Goal: Entertainment & Leisure: Consume media (video, audio)

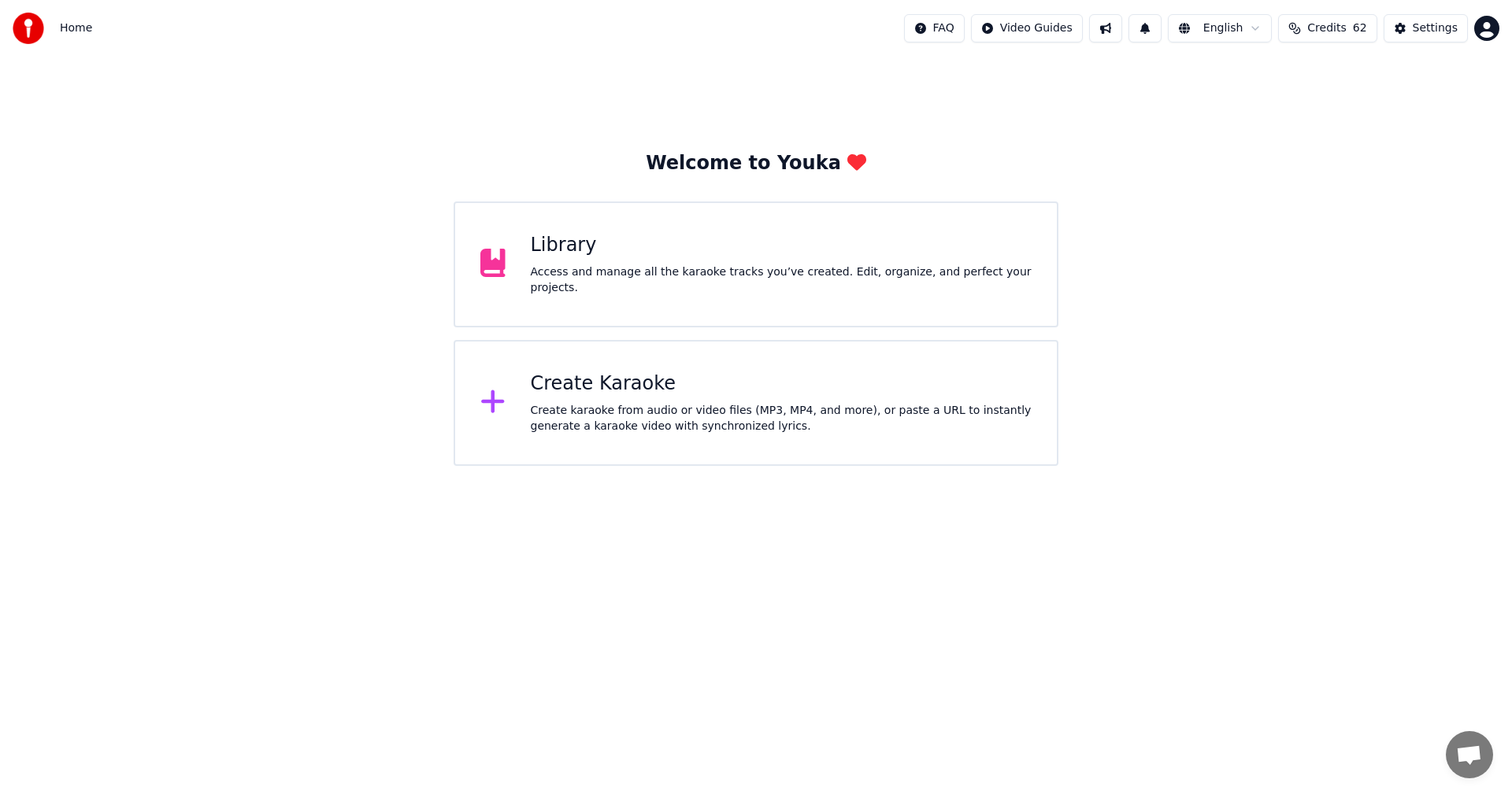
click at [596, 249] on div "Library" at bounding box center [781, 246] width 501 height 26
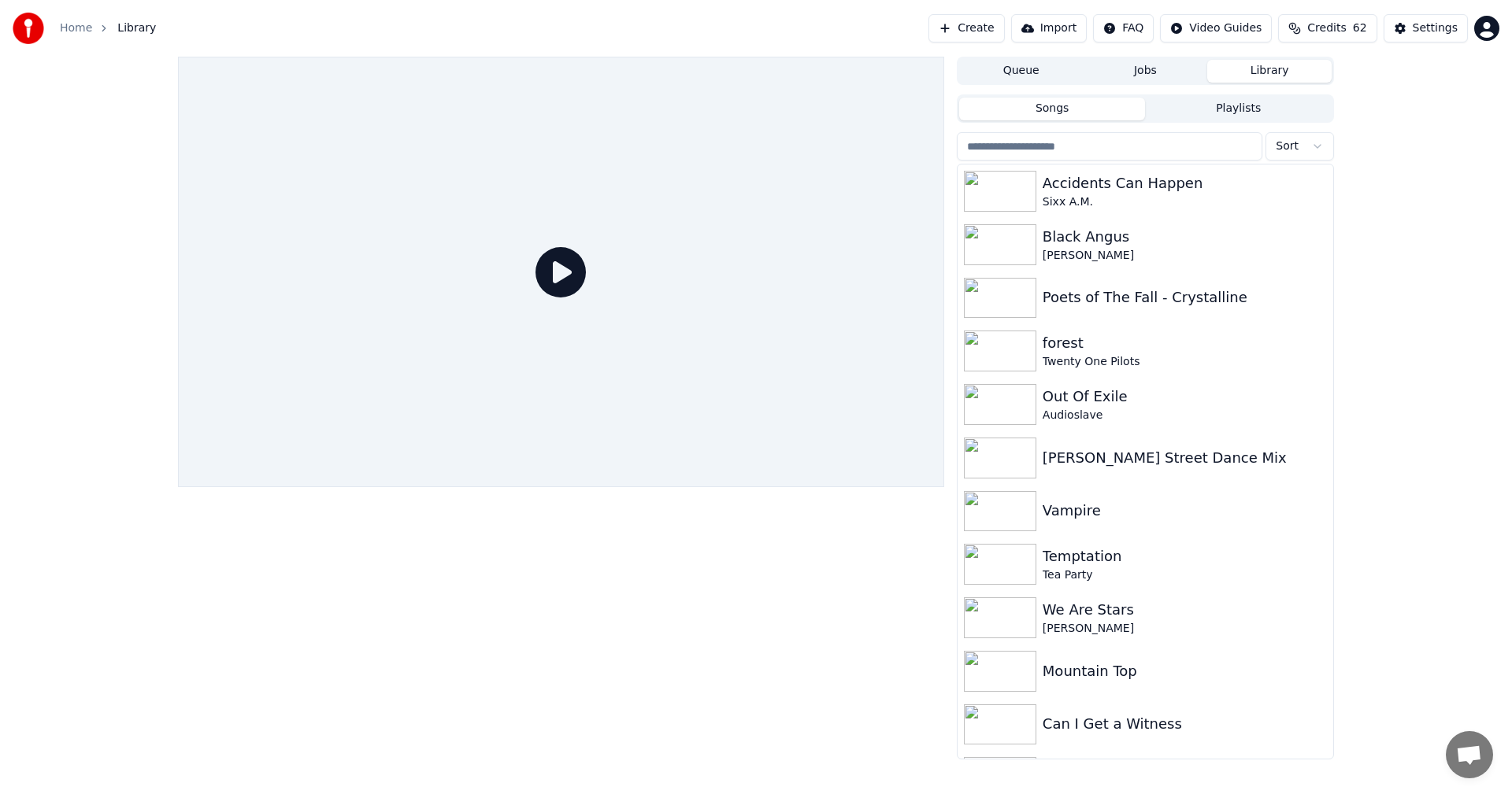
click at [1249, 107] on button "Playlists" at bounding box center [1238, 109] width 187 height 23
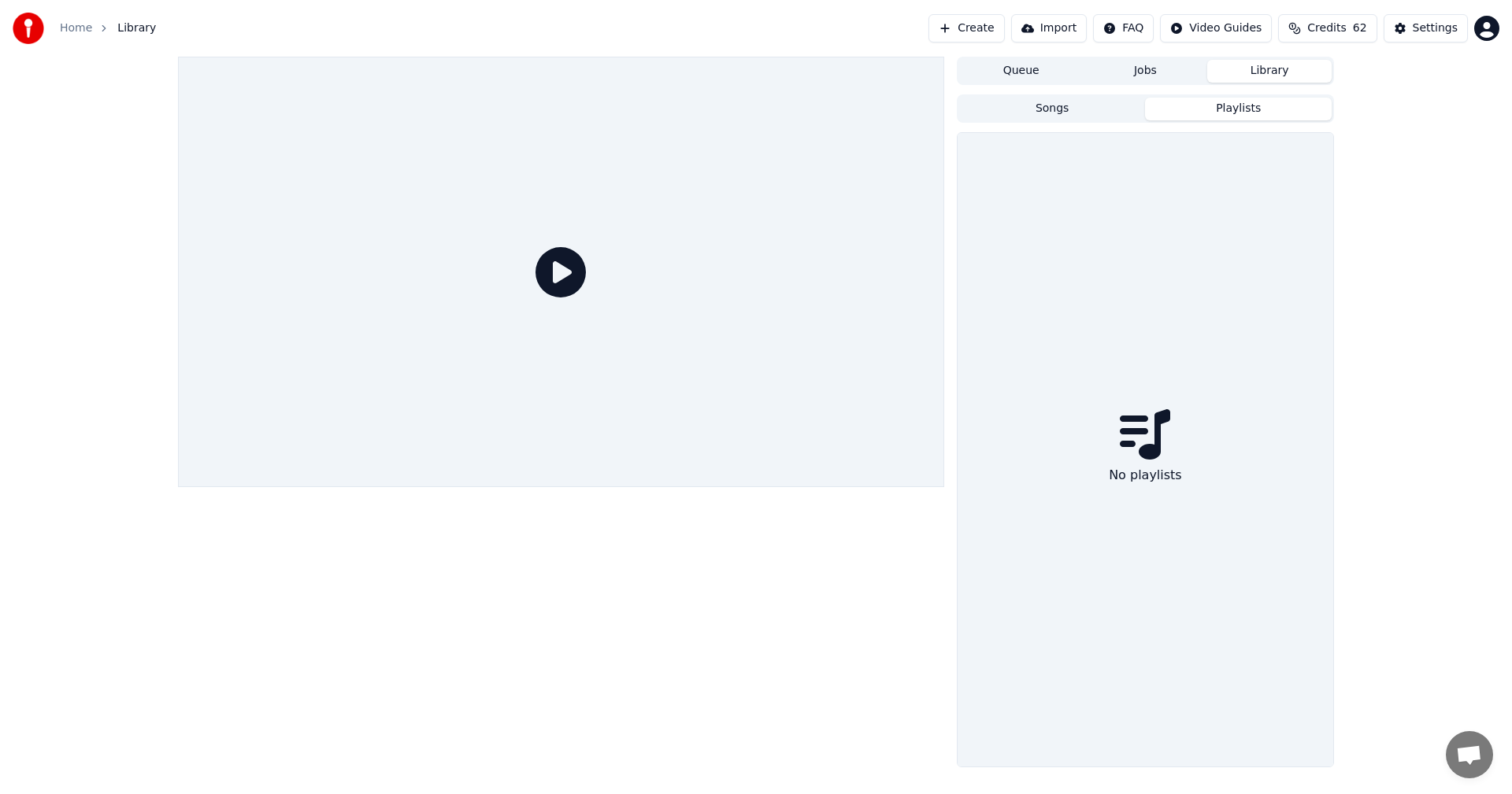
click at [1233, 79] on button "Library" at bounding box center [1269, 71] width 124 height 23
click at [1117, 111] on button "Songs" at bounding box center [1052, 109] width 187 height 23
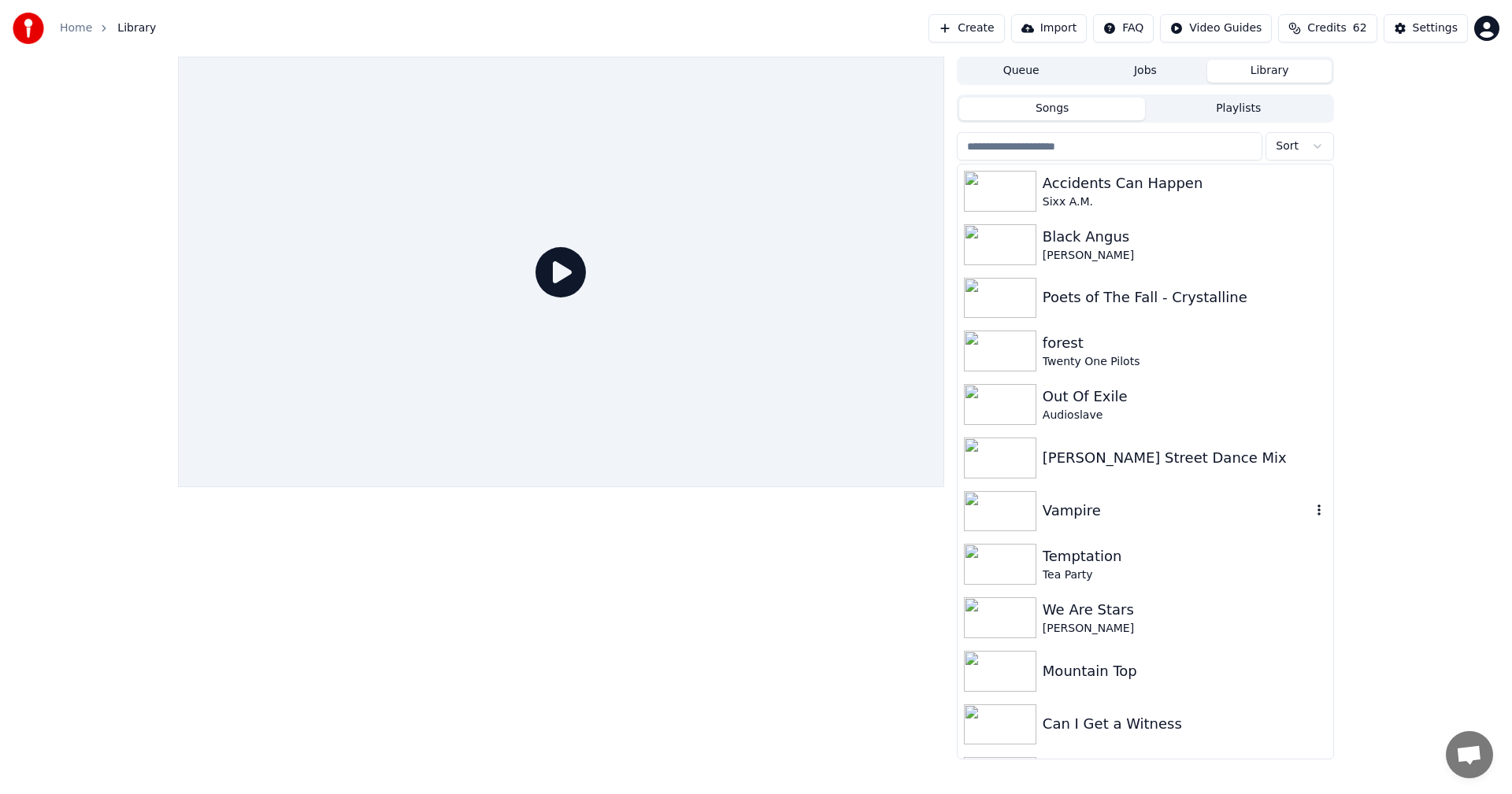
click at [1133, 499] on div "Vampire" at bounding box center [1146, 511] width 376 height 53
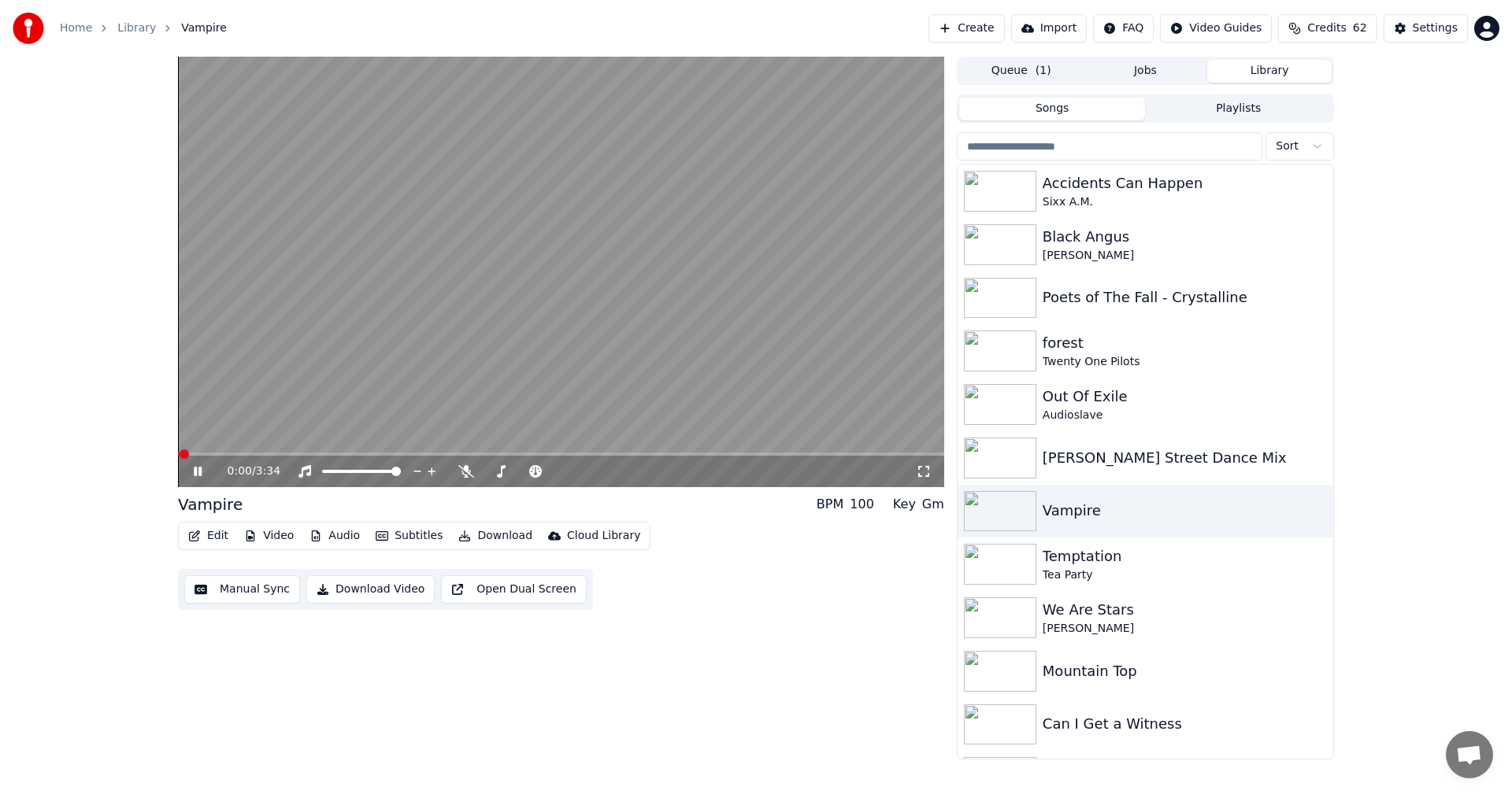
click at [335, 531] on button "Audio" at bounding box center [334, 535] width 63 height 22
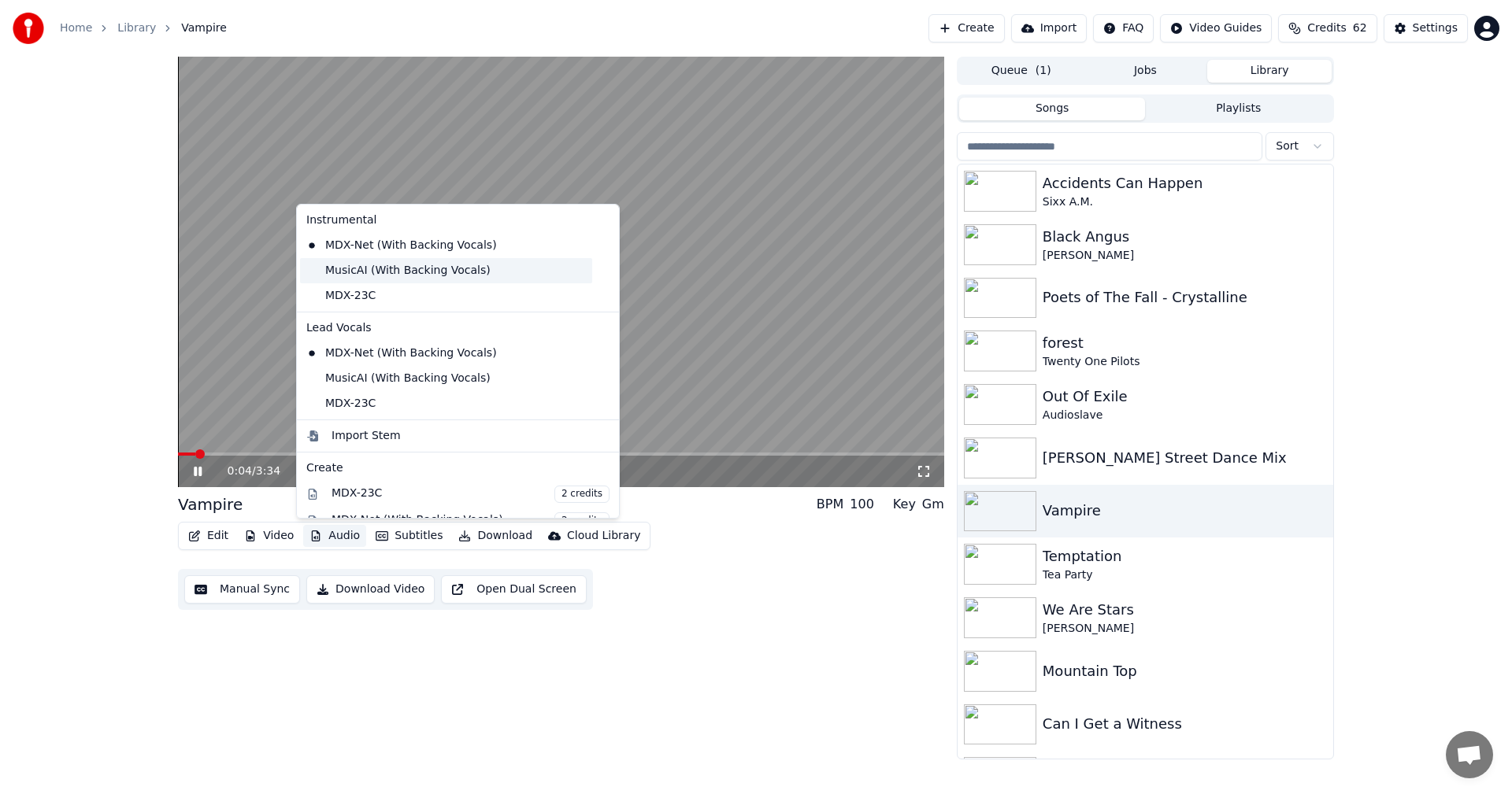
click at [403, 270] on div "MusicAI (With Backing Vocals)" at bounding box center [446, 270] width 292 height 26
click at [330, 534] on button "Audio" at bounding box center [334, 535] width 63 height 22
click at [363, 381] on div "MusicAI (With Backing Vocals)" at bounding box center [446, 379] width 292 height 26
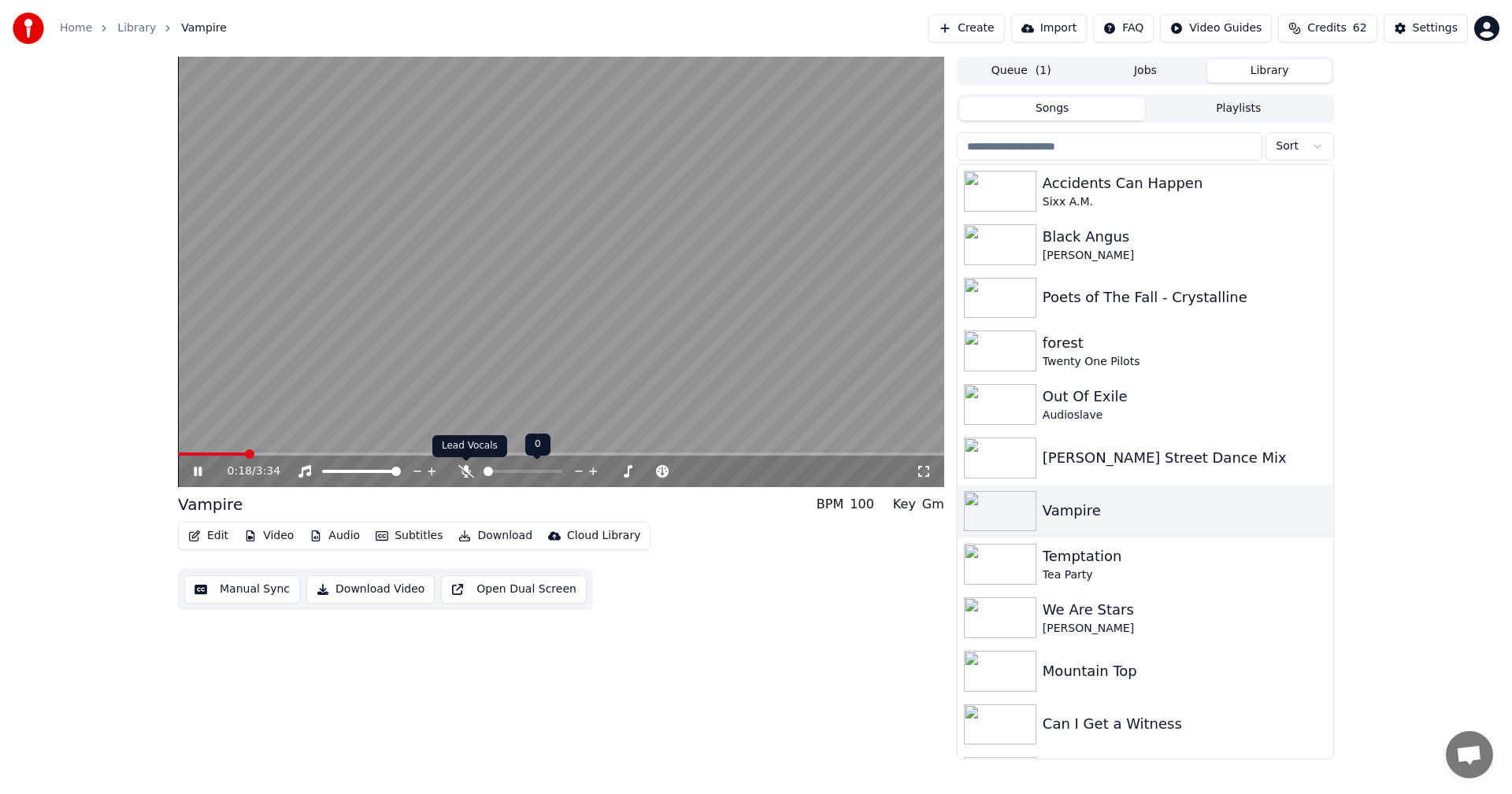
click at [462, 468] on icon at bounding box center [466, 471] width 16 height 12
click at [466, 476] on icon at bounding box center [466, 471] width 16 height 12
click at [466, 476] on icon at bounding box center [465, 471] width 9 height 12
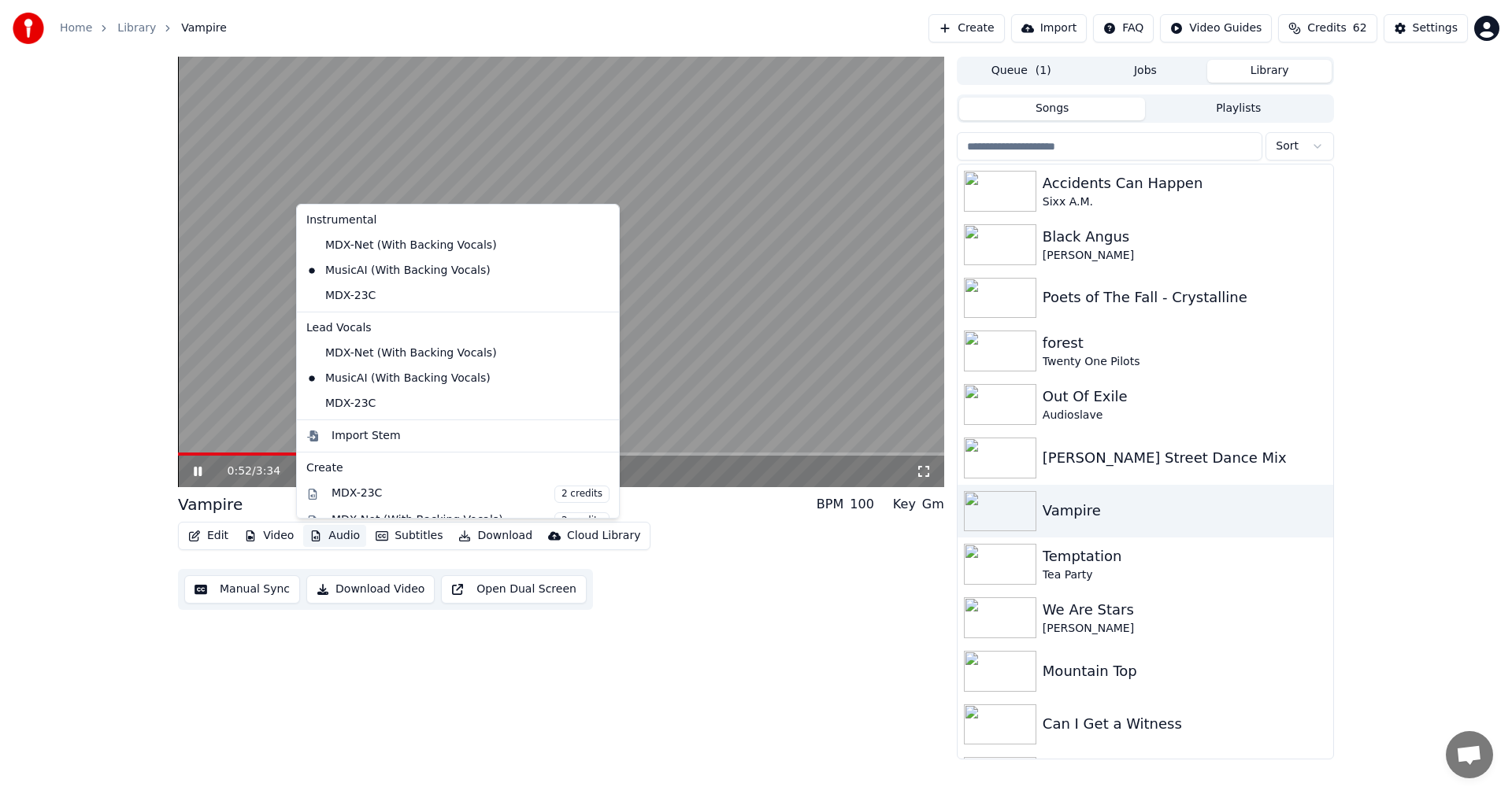
click at [335, 545] on button "Audio" at bounding box center [334, 535] width 63 height 22
click at [414, 245] on div "MDX-Net (With Backing Vocals)" at bounding box center [446, 246] width 292 height 26
click at [330, 533] on button "Audio" at bounding box center [334, 535] width 63 height 22
click at [373, 349] on div "MDX-Net (With Backing Vocals)" at bounding box center [446, 353] width 292 height 26
click at [312, 538] on icon "button" at bounding box center [316, 536] width 9 height 11
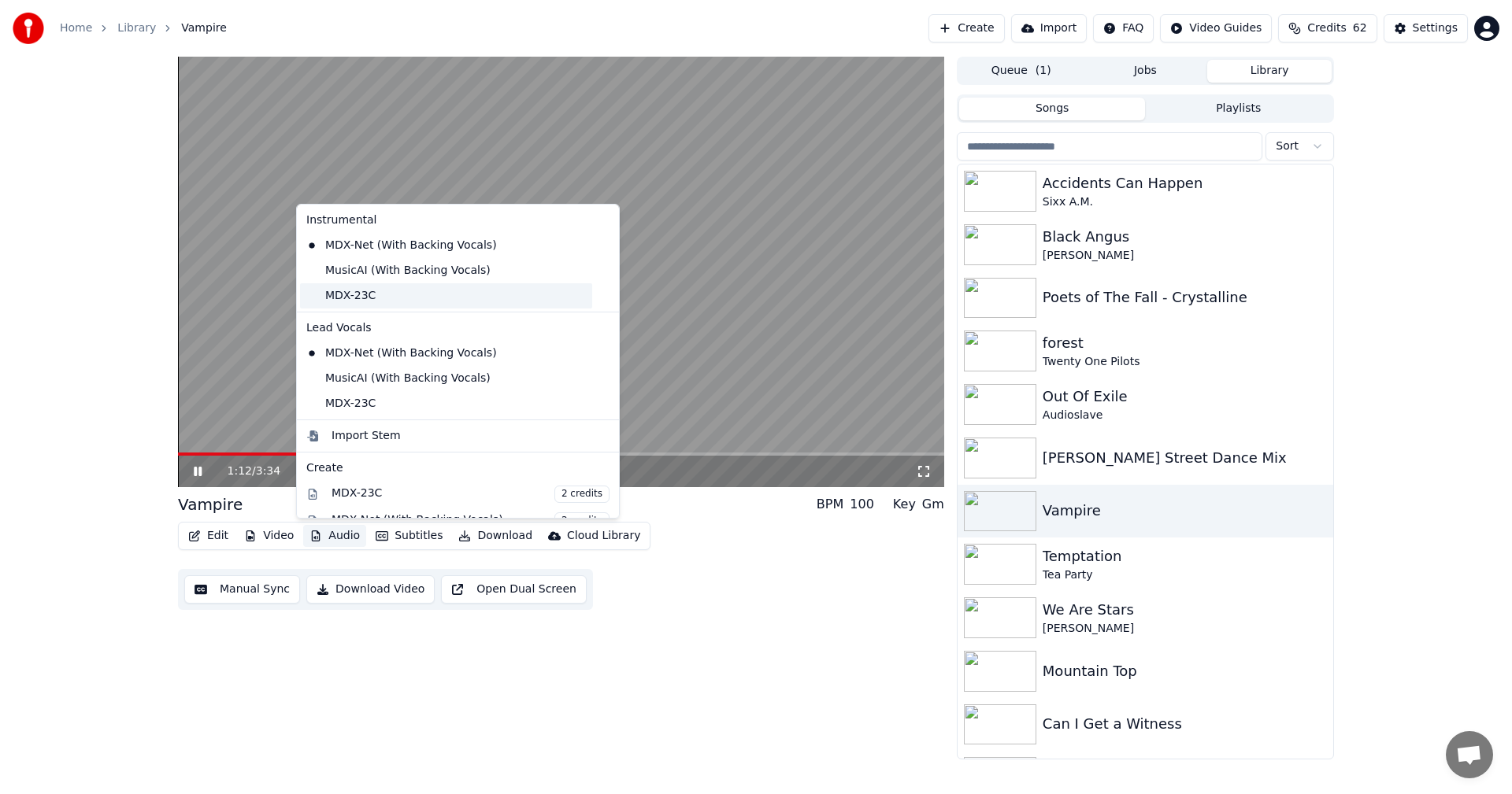
click at [409, 300] on div "MDX-23C" at bounding box center [446, 296] width 292 height 26
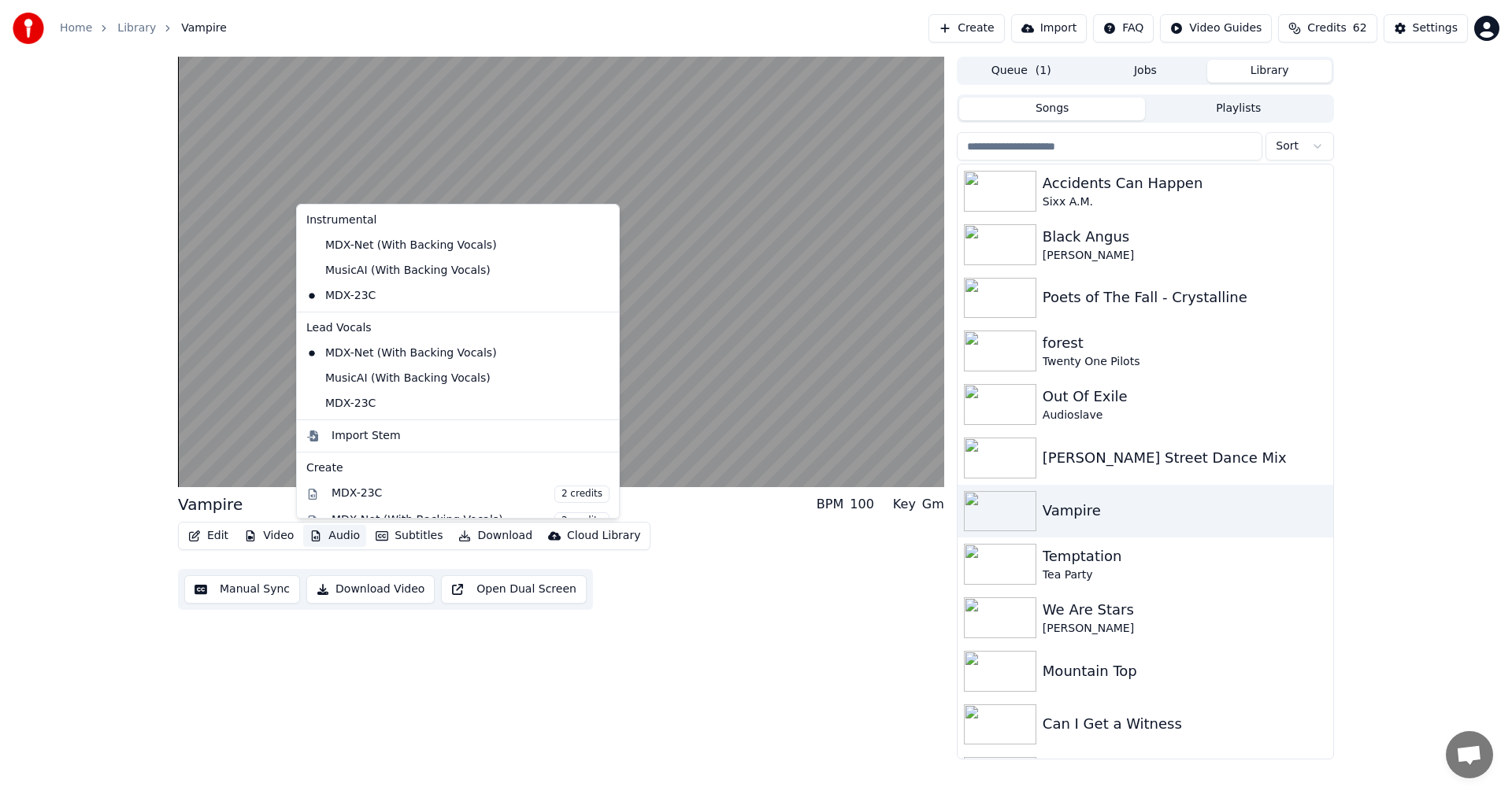
click at [348, 537] on button "Audio" at bounding box center [334, 535] width 63 height 22
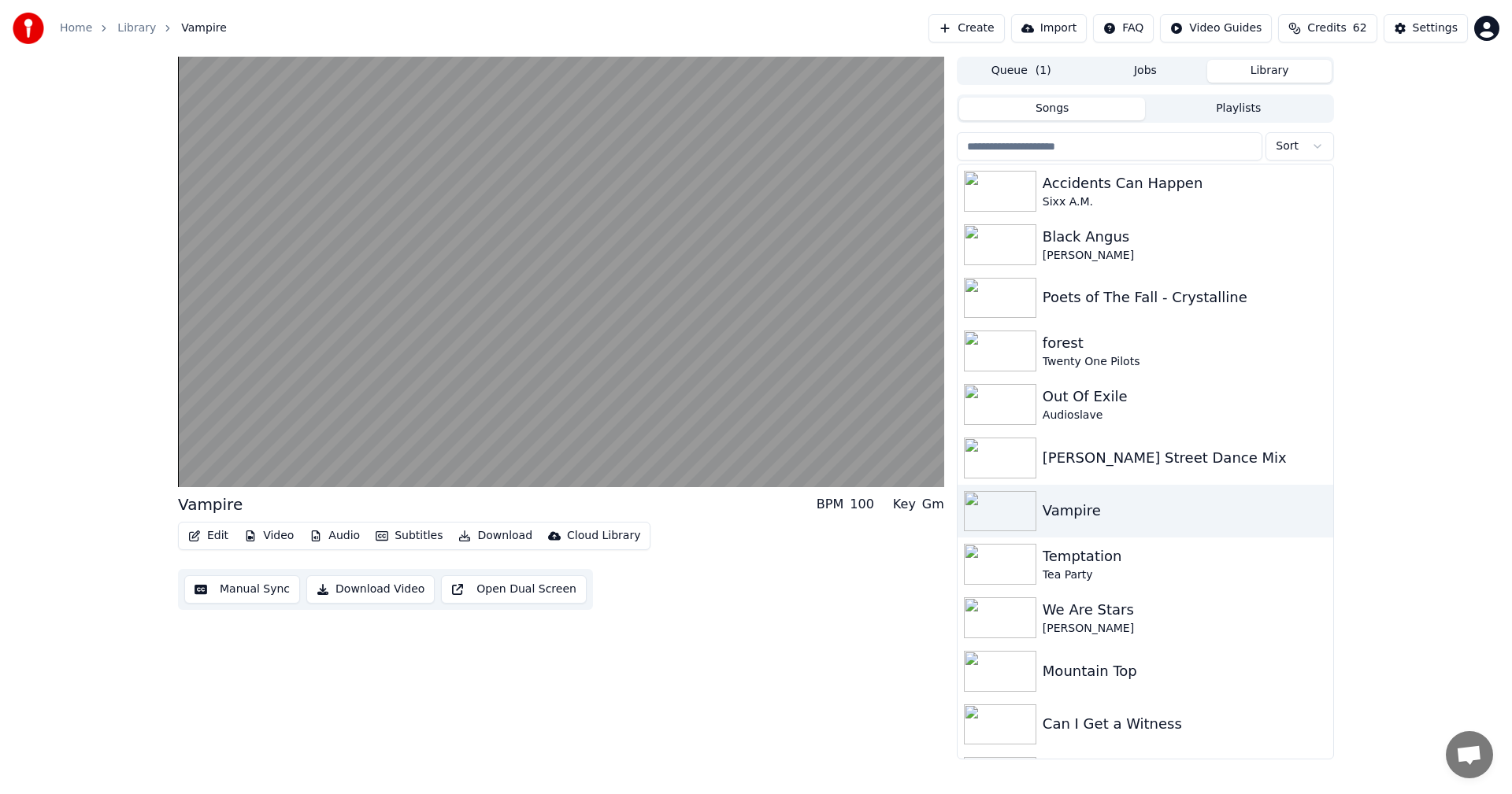
click at [832, 595] on div "Edit Video Audio Subtitles Download Cloud Library Manual Sync Download Video Op…" at bounding box center [560, 565] width 766 height 88
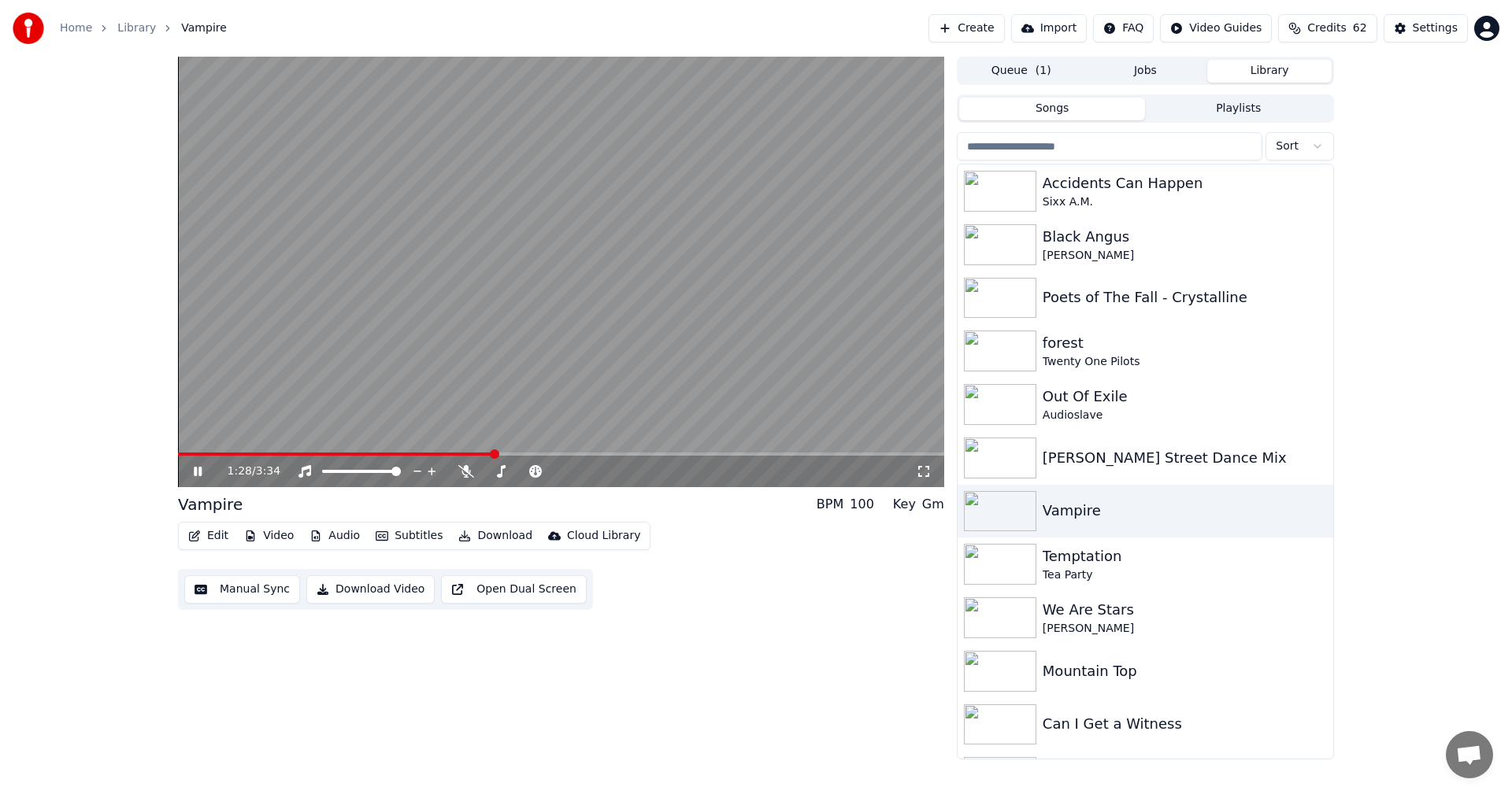
click at [319, 523] on div "Edit Video Audio Subtitles Download Cloud Library" at bounding box center [414, 536] width 473 height 28
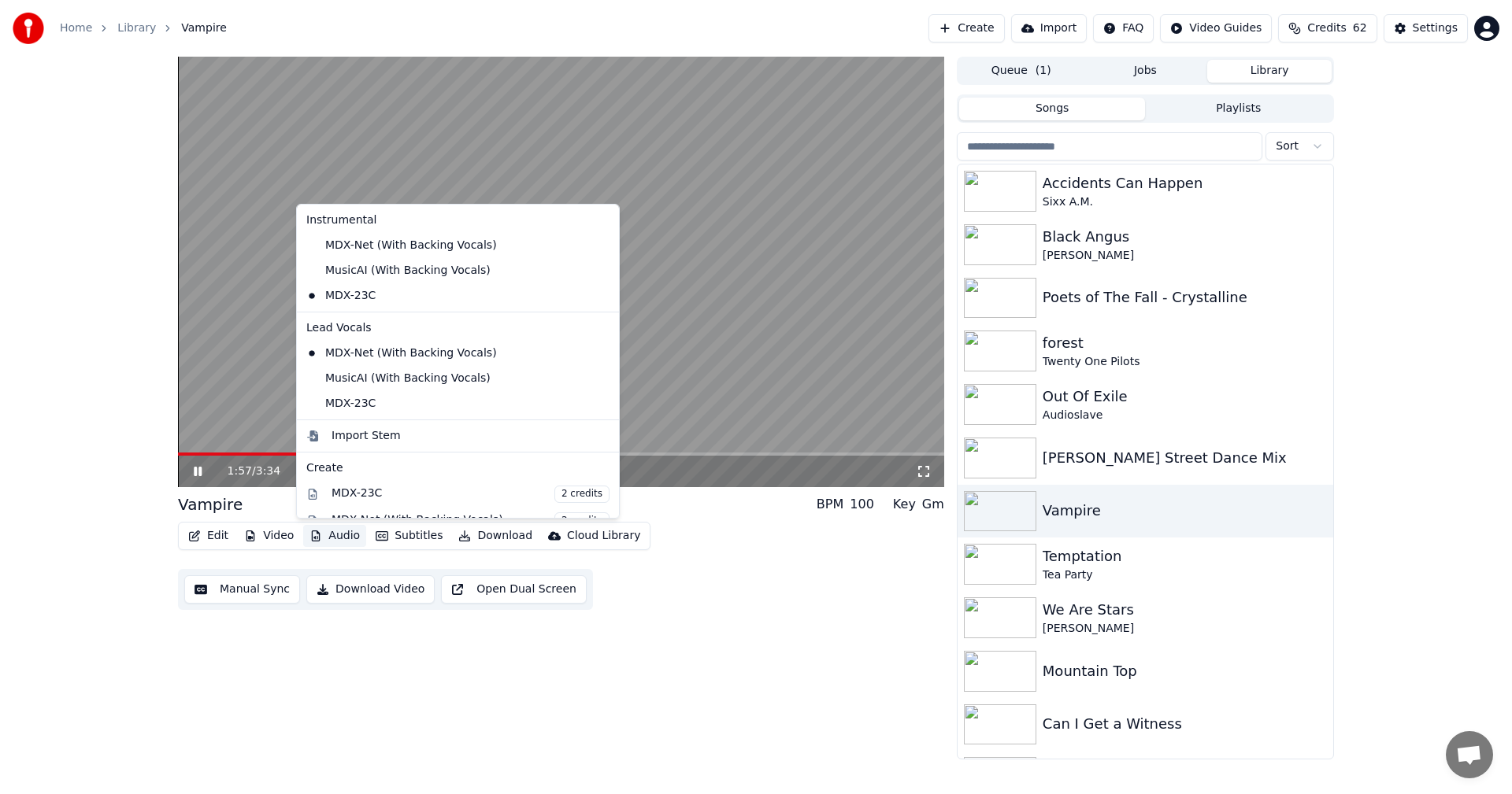
click at [348, 542] on button "Audio" at bounding box center [334, 535] width 63 height 22
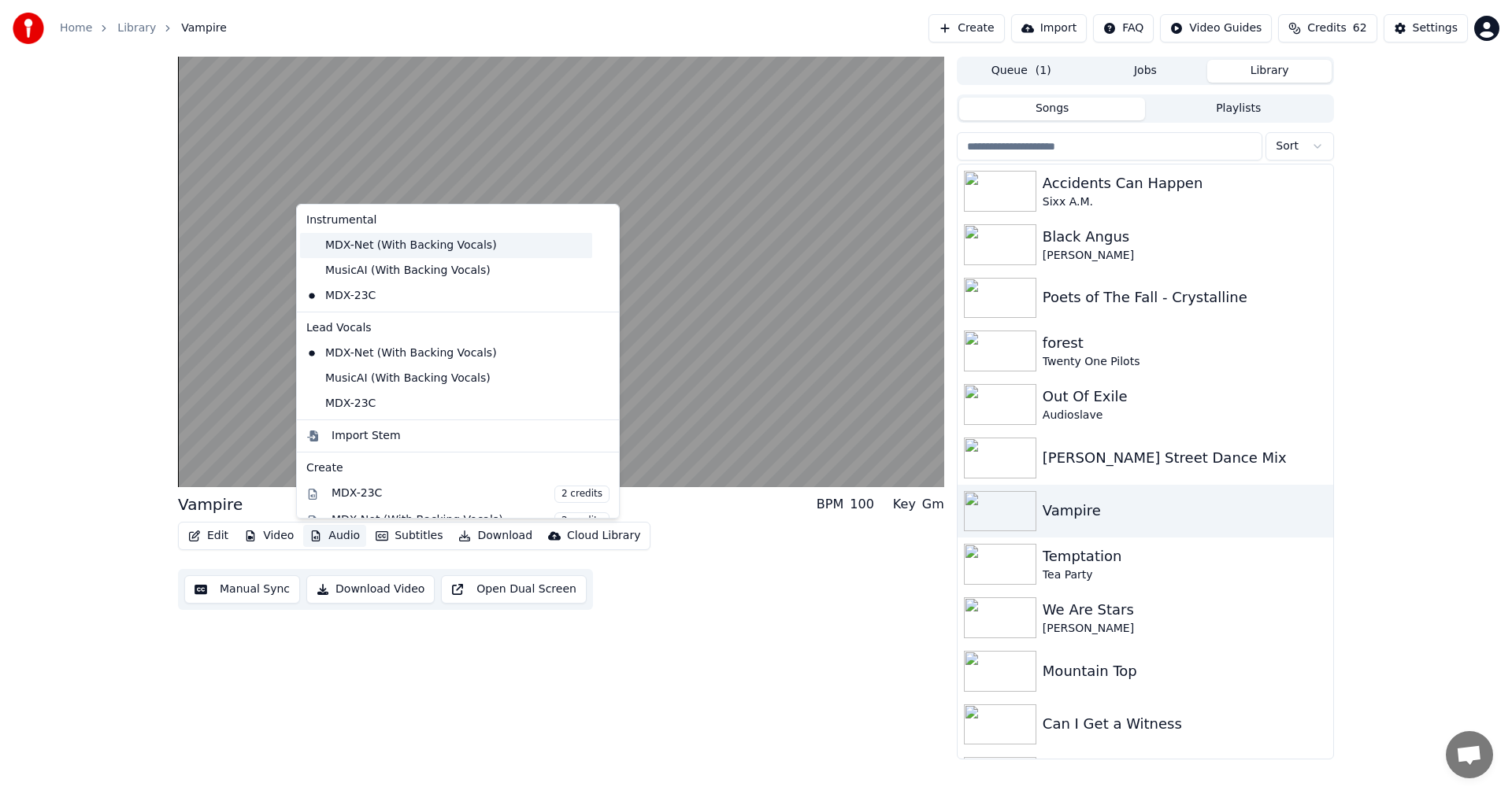
click at [354, 245] on div "MDX-Net (With Backing Vocals)" at bounding box center [446, 246] width 292 height 26
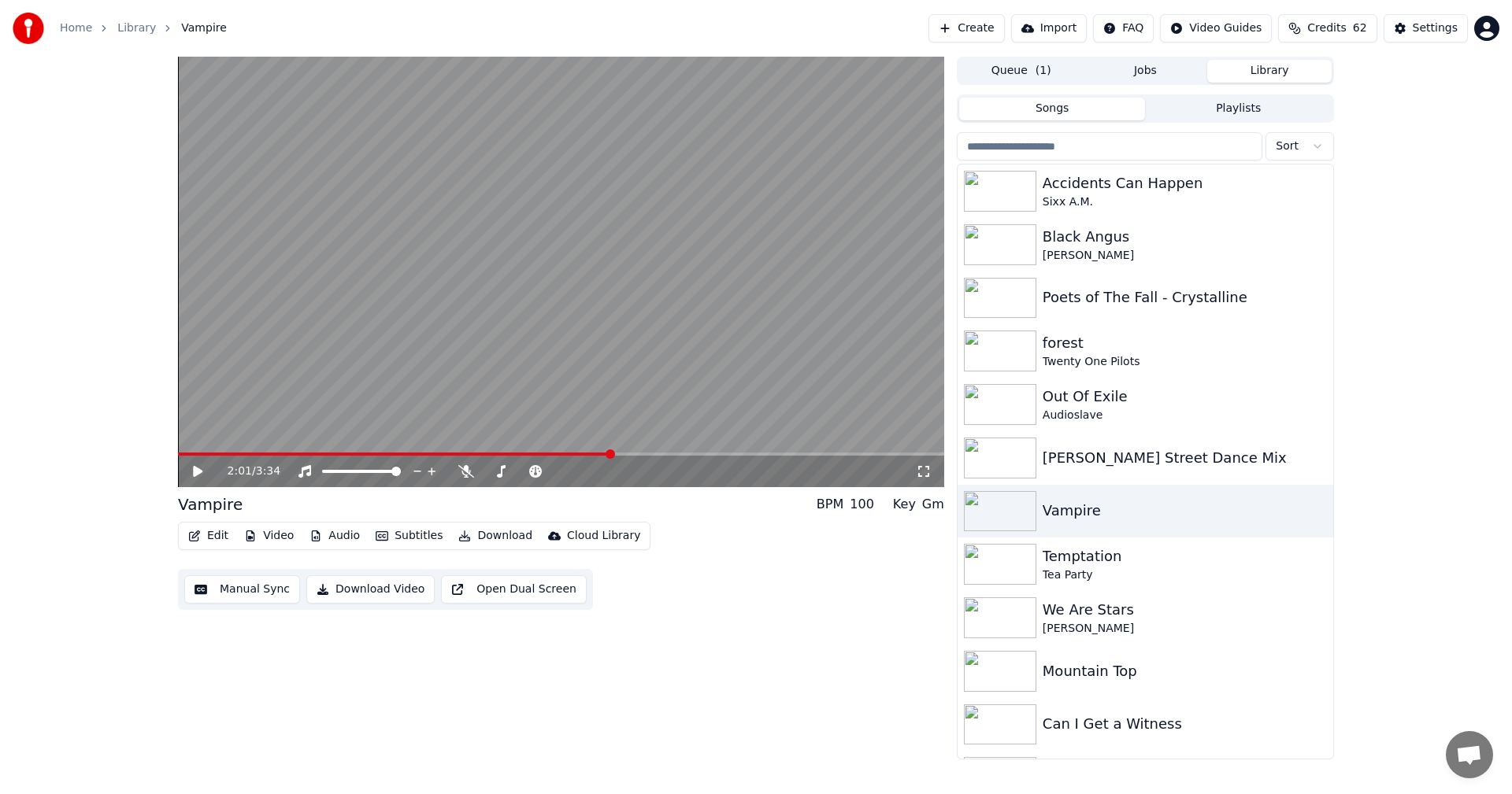
click at [333, 545] on button "Audio" at bounding box center [334, 535] width 63 height 22
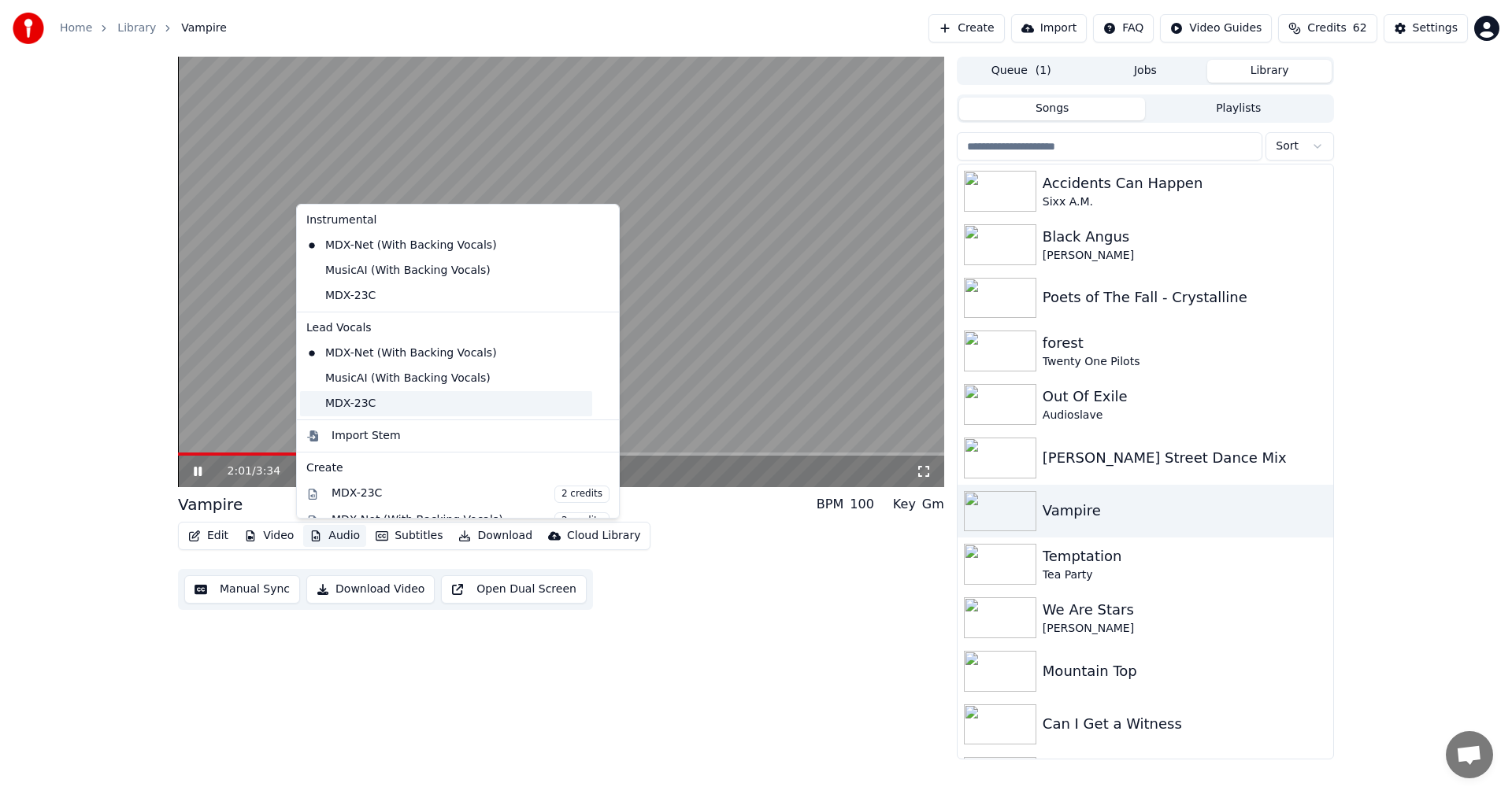
click at [340, 399] on div "MDX-23C" at bounding box center [446, 403] width 292 height 26
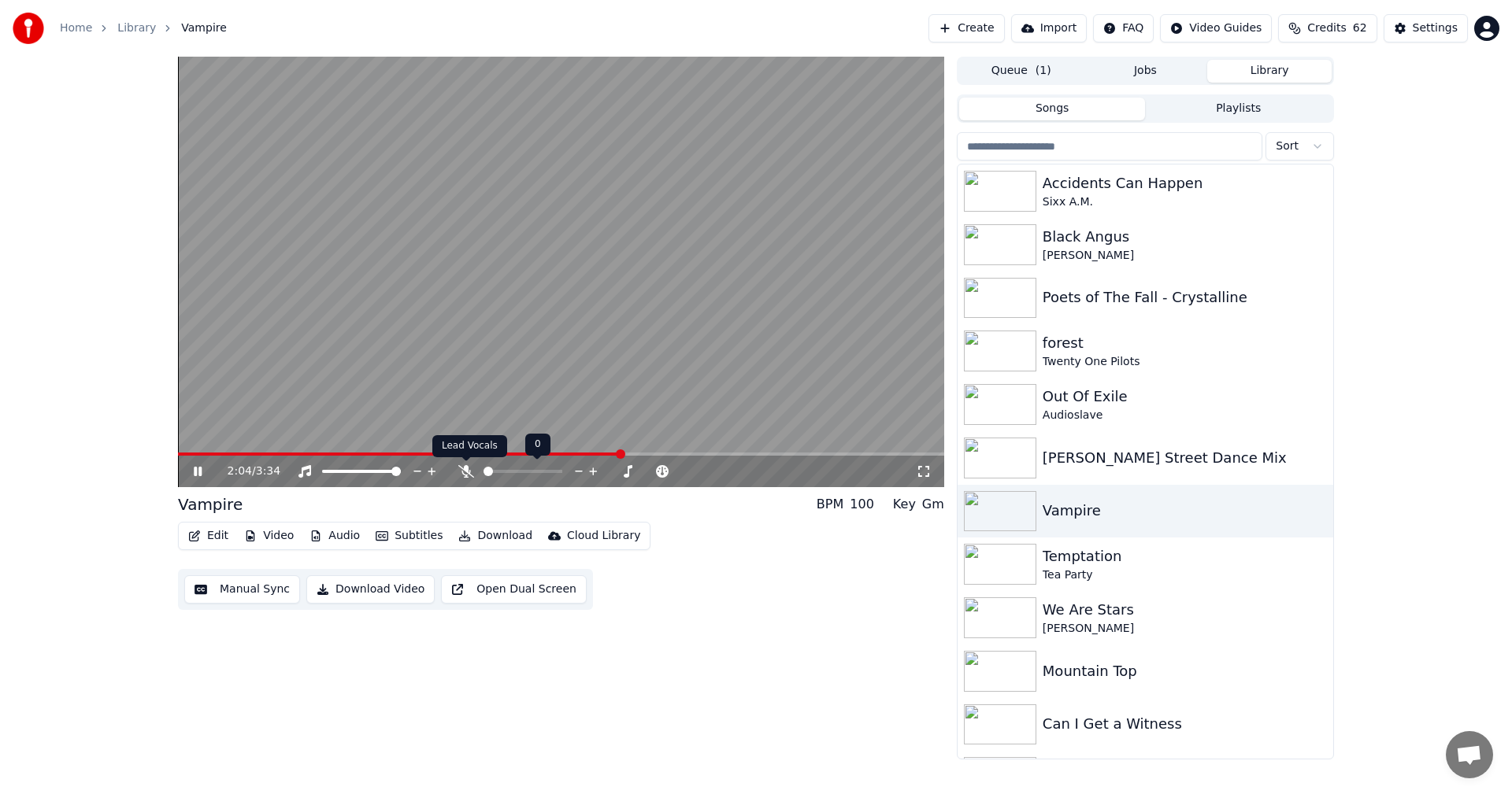
click at [461, 466] on icon at bounding box center [466, 471] width 16 height 12
click at [190, 451] on video at bounding box center [560, 272] width 766 height 431
click at [189, 452] on video at bounding box center [560, 272] width 766 height 431
click at [188, 453] on span at bounding box center [408, 453] width 462 height 3
click at [324, 536] on button "Audio" at bounding box center [334, 535] width 63 height 22
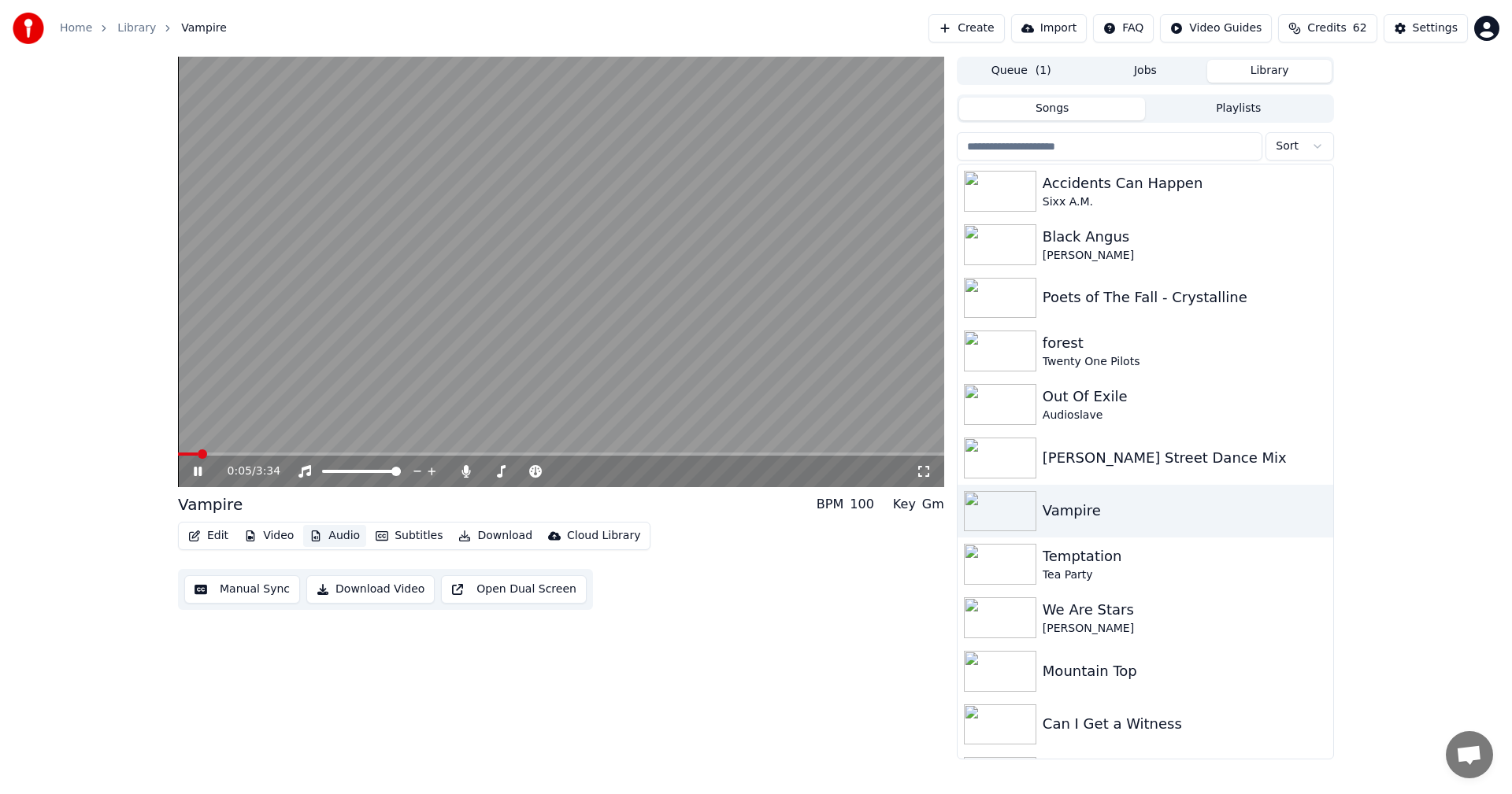
click at [324, 536] on button "Audio" at bounding box center [334, 535] width 63 height 22
click at [465, 469] on icon at bounding box center [465, 471] width 9 height 12
